Goal: Task Accomplishment & Management: Complete application form

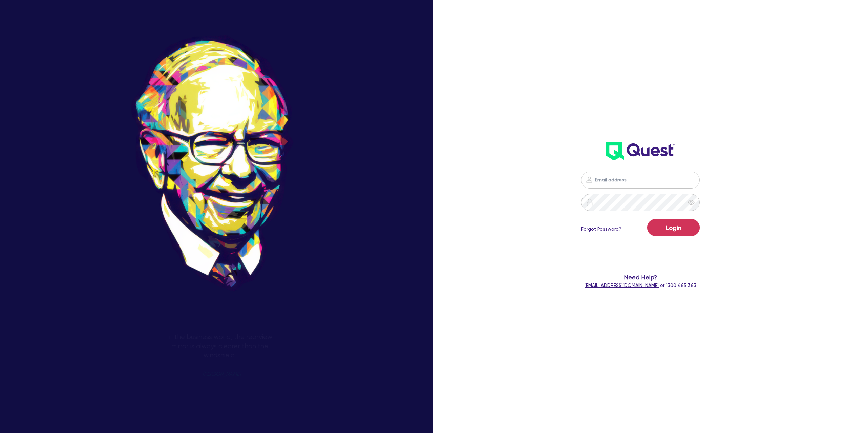
click at [634, 184] on input "email" at bounding box center [640, 179] width 119 height 17
type input "[PERSON_NAME][EMAIL_ADDRESS][DOMAIN_NAME]"
click at [664, 222] on button "Login" at bounding box center [673, 227] width 52 height 17
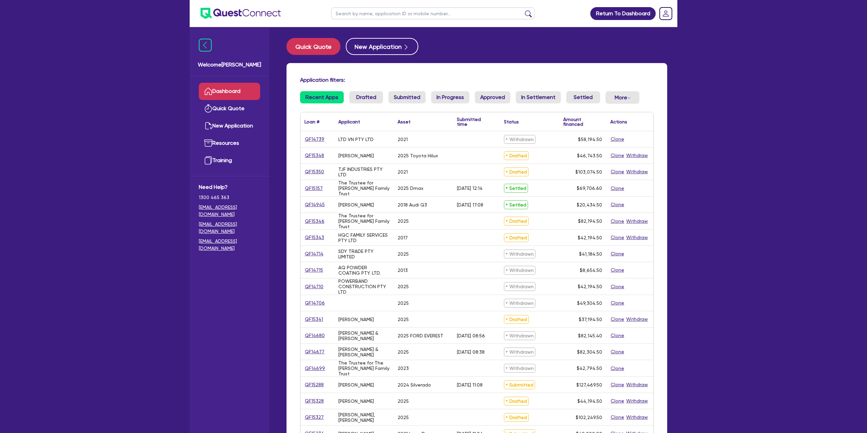
click at [375, 13] on input "text" at bounding box center [432, 13] width 203 height 12
type input "[PERSON_NAME]"
click at [523, 10] on button "submit" at bounding box center [528, 14] width 11 height 9
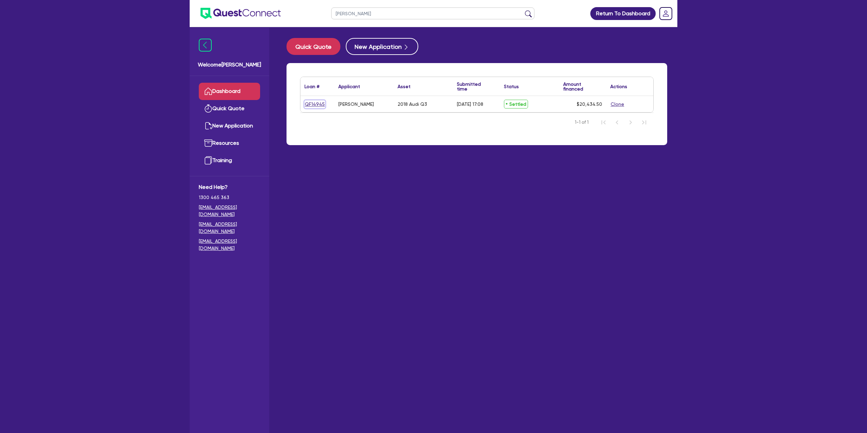
click at [312, 104] on link "QF14945" at bounding box center [314, 104] width 21 height 8
select select "CARS_AND_LIGHT_TRUCKS"
select select "PASSENGER_VEHICLES"
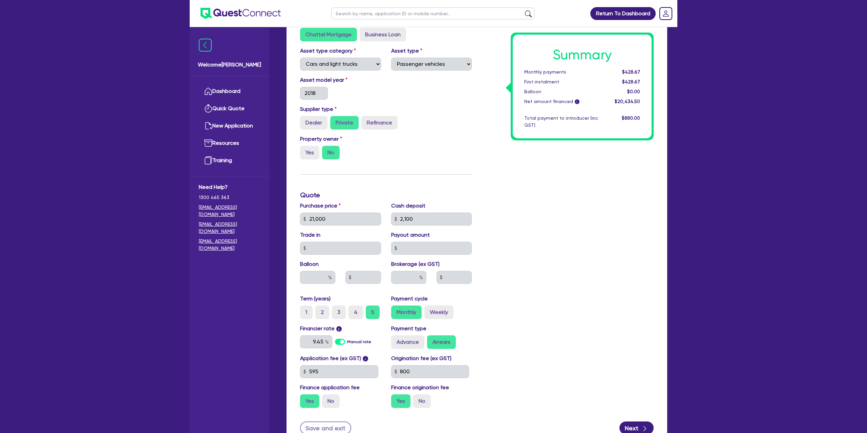
scroll to position [182, 0]
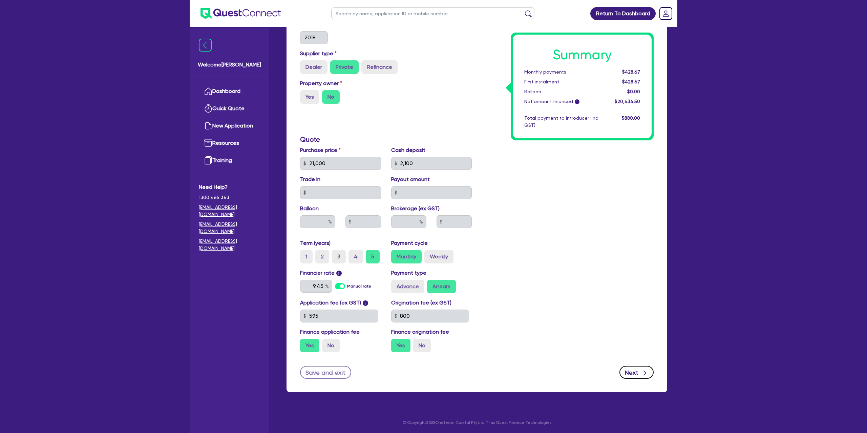
click at [641, 373] on div "button" at bounding box center [644, 372] width 7 height 8
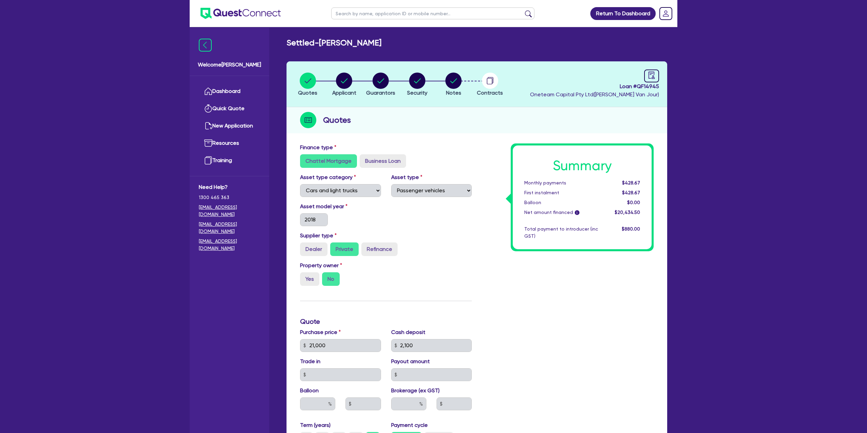
select select "SOLE_TRADER"
select select "RENTAL_REAL_ESTATE"
select select "REAL_ESTATE_SERVICES"
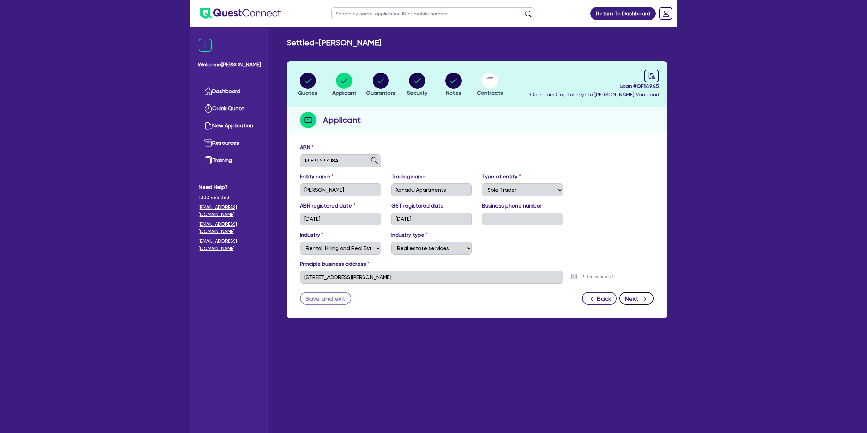
click at [630, 296] on button "Next" at bounding box center [636, 298] width 34 height 13
select select "MRS"
select select "VIC"
select select "SINGLE"
select select "CASH"
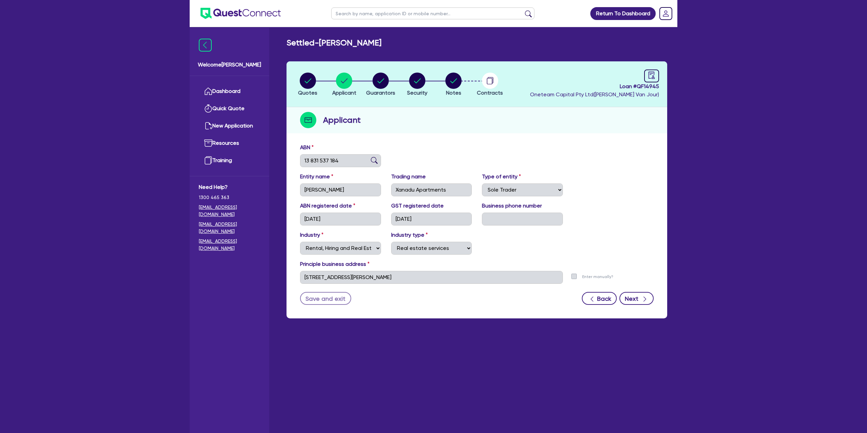
select select "CREDIT_CARD"
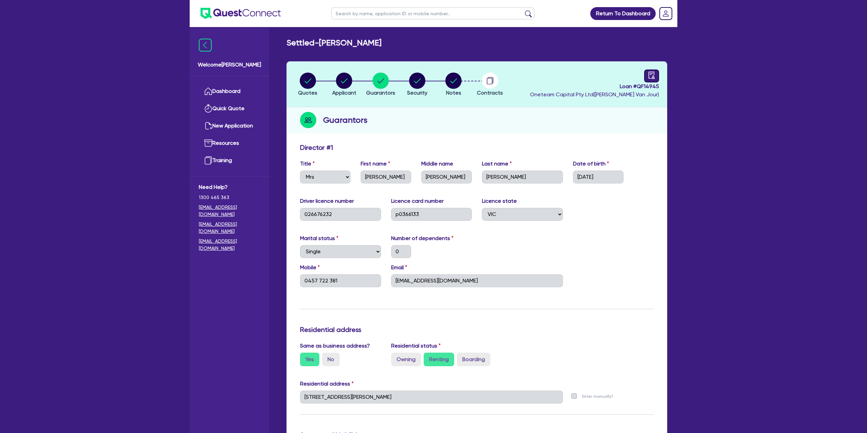
click at [653, 73] on icon "audit" at bounding box center [651, 74] width 7 height 7
select select "SETTLED"
select select "Resimac"
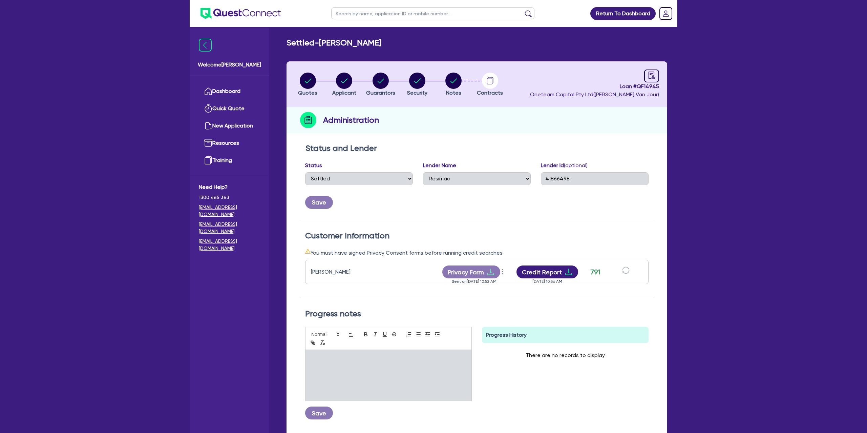
click at [445, 71] on header "Quotes Applicant [GEOGRAPHIC_DATA] Security Notes Contracts Loan # QF14945 Onet…" at bounding box center [477, 84] width 381 height 46
click at [455, 83] on circle "button" at bounding box center [453, 80] width 16 height 16
select select "Other"
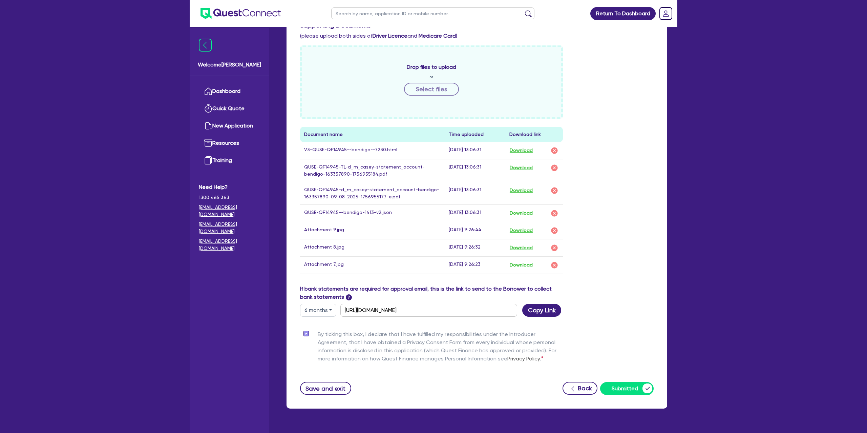
scroll to position [278, 0]
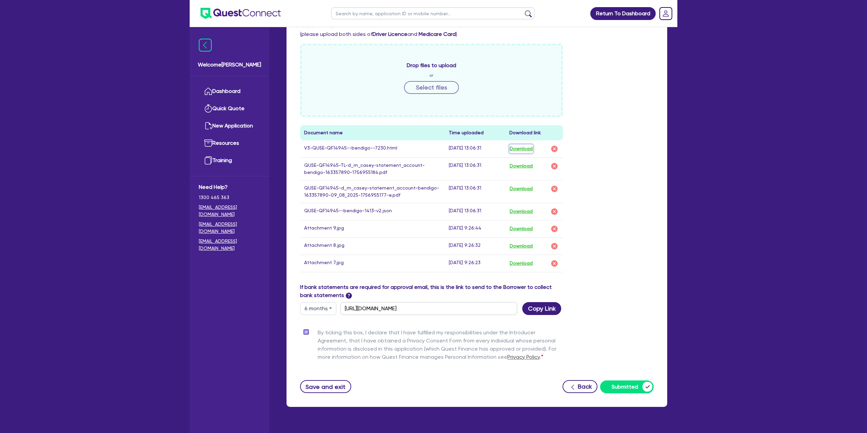
click at [526, 146] on button "Download" at bounding box center [521, 148] width 24 height 9
click at [88, 67] on div "Return To Dashboard Edit Profile Logout Welcome [PERSON_NAME] Quick Quote New A…" at bounding box center [433, 85] width 867 height 726
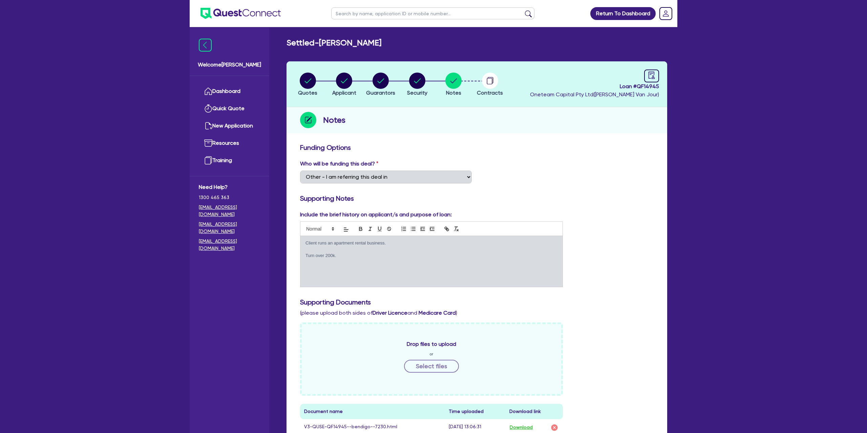
click at [466, 97] on header "Quotes Applicant [GEOGRAPHIC_DATA] Security Notes Contracts Loan # QF14945 Onet…" at bounding box center [477, 84] width 381 height 46
click at [421, 80] on circle "button" at bounding box center [417, 80] width 16 height 16
select select "CARS_AND_LIGHT_TRUCKS"
select select "PASSENGER_VEHICLES"
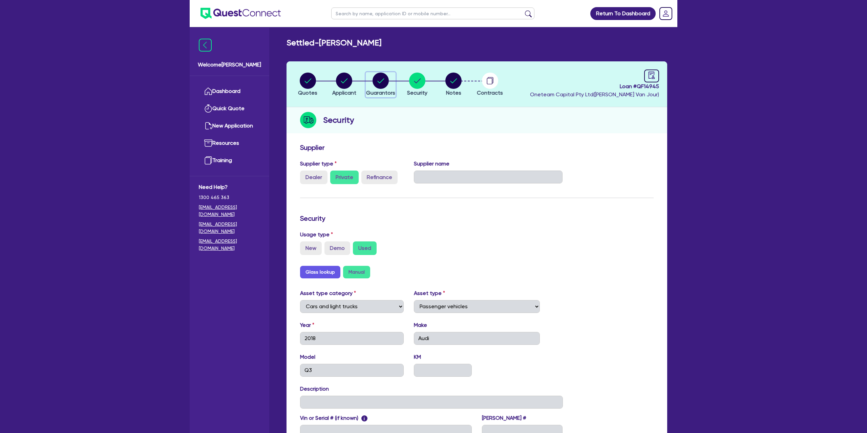
click at [385, 82] on circle "button" at bounding box center [381, 80] width 16 height 16
select select "MRS"
select select "VIC"
select select "SINGLE"
select select "CASH"
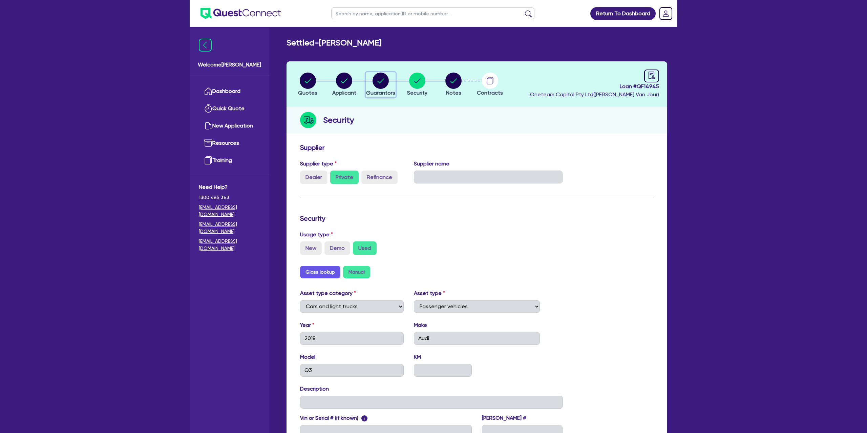
select select "CREDIT_CARD"
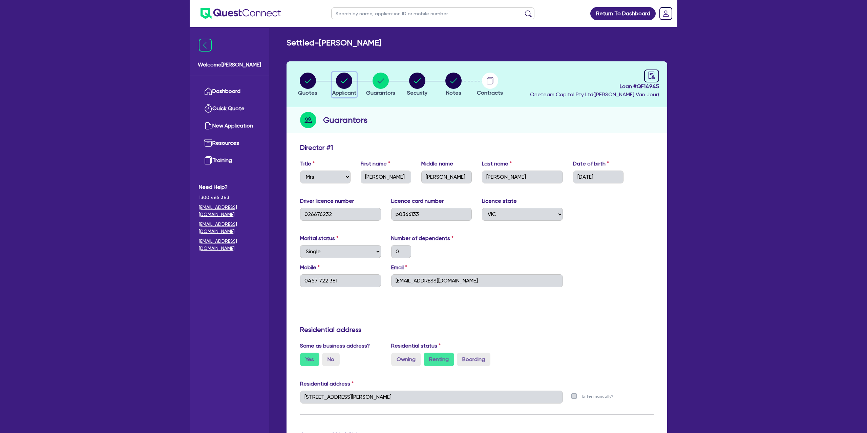
click at [346, 81] on circle "button" at bounding box center [344, 80] width 16 height 16
select select "SOLE_TRADER"
select select "RENTAL_REAL_ESTATE"
select select "REAL_ESTATE_SERVICES"
